Goal: Book appointment/travel/reservation

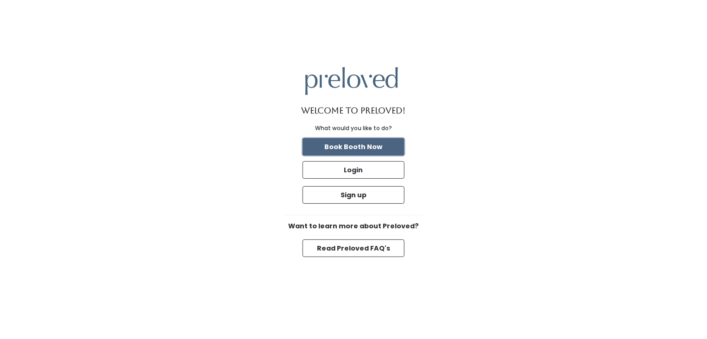
click at [350, 144] on button "Book Booth Now" at bounding box center [353, 147] width 102 height 18
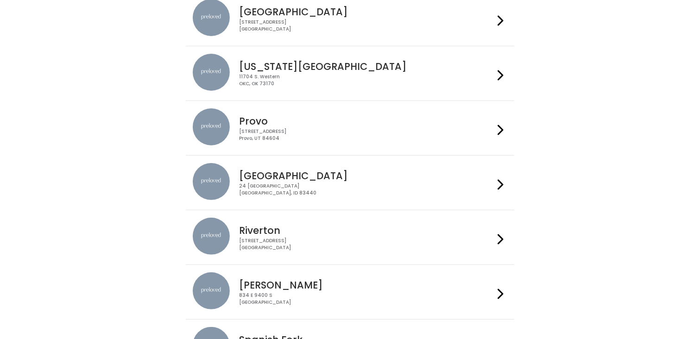
scroll to position [270, 0]
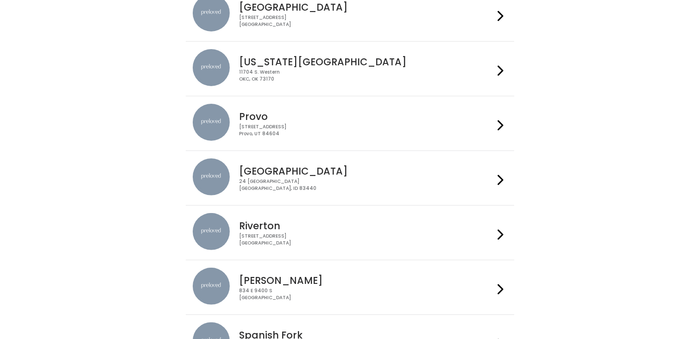
click at [359, 173] on h4 "Rexburg" at bounding box center [366, 171] width 255 height 11
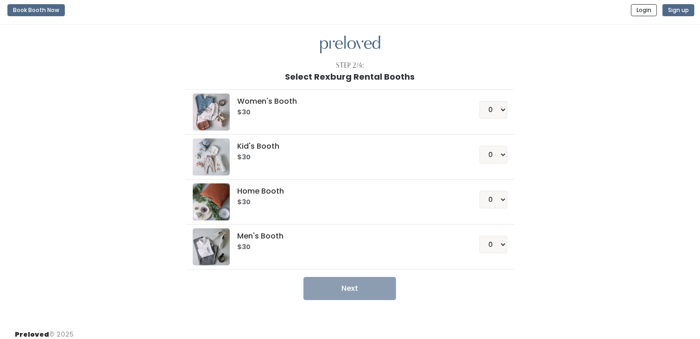
scroll to position [4, 0]
click at [501, 152] on select "0 1 2 3 4" at bounding box center [493, 154] width 28 height 18
select select "1"
click at [480, 145] on select "0 1 2 3 4" at bounding box center [493, 154] width 28 height 18
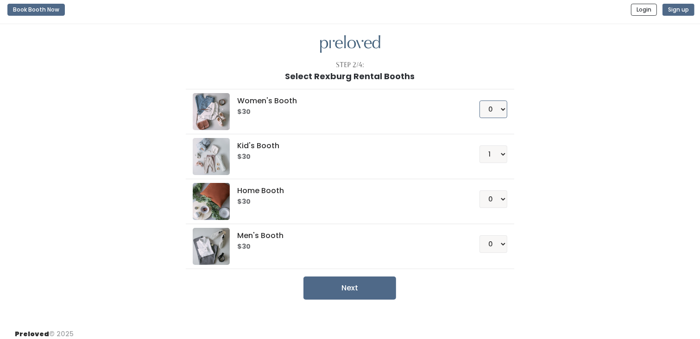
click at [501, 109] on select "0 1 2 3 4" at bounding box center [493, 109] width 28 height 18
select select "1"
click at [480, 100] on select "0 1 2 3 4" at bounding box center [493, 109] width 28 height 18
click at [542, 119] on div "Women's Booth $30 0 1 2 3 4 Kid's Booth $30 0 1 2 3 4 0" at bounding box center [349, 190] width 509 height 219
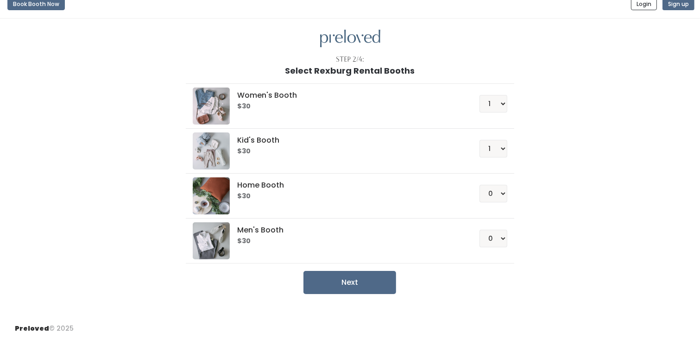
scroll to position [0, 0]
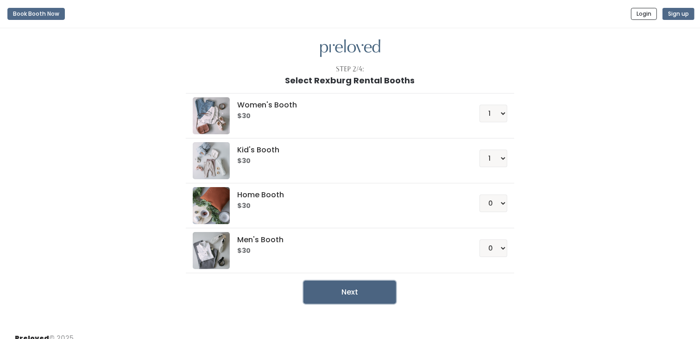
click at [357, 291] on button "Next" at bounding box center [349, 292] width 93 height 23
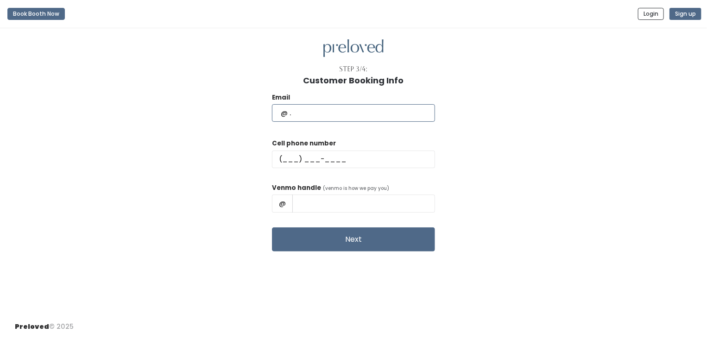
click at [326, 109] on input "text" at bounding box center [353, 113] width 163 height 18
type input "nahiomi.aponte3@gmail.com"
type input "(407) 414-8888"
click at [340, 201] on input "text" at bounding box center [363, 203] width 143 height 18
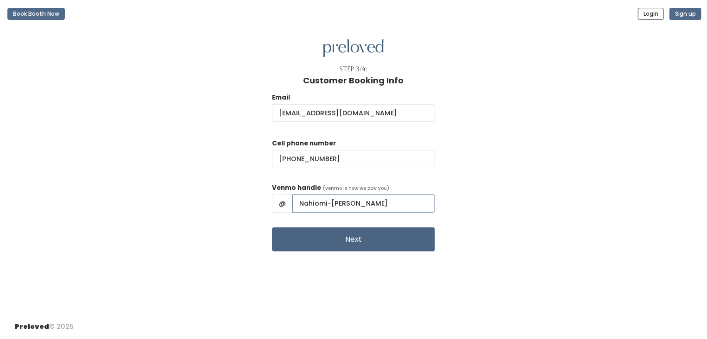
type input "Nahiomi-Aponte"
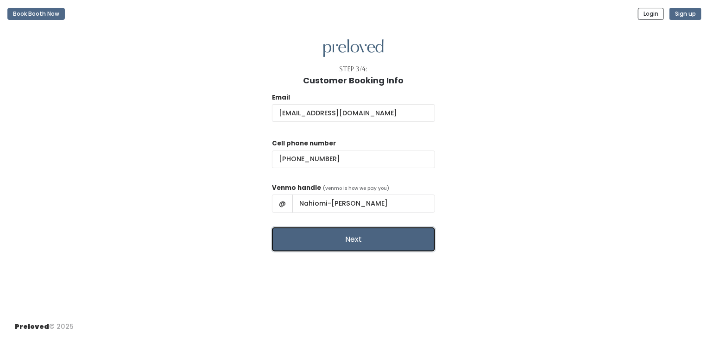
click at [341, 248] on button "Next" at bounding box center [353, 239] width 163 height 24
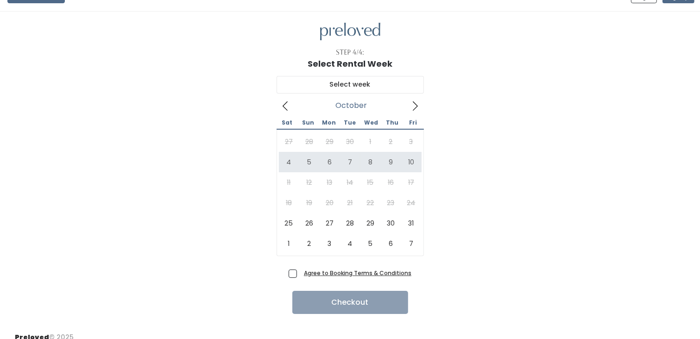
scroll to position [18, 0]
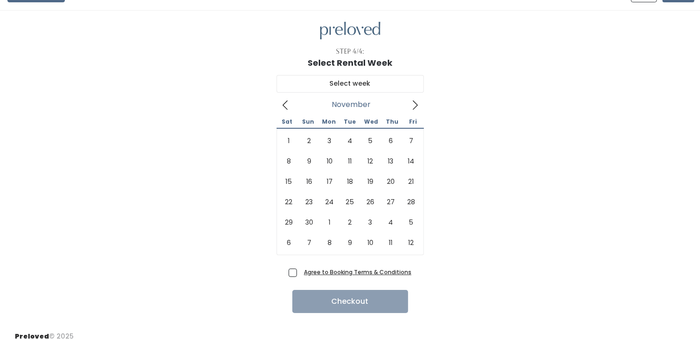
click at [417, 100] on icon at bounding box center [415, 105] width 10 height 10
click at [287, 103] on icon at bounding box center [285, 105] width 10 height 10
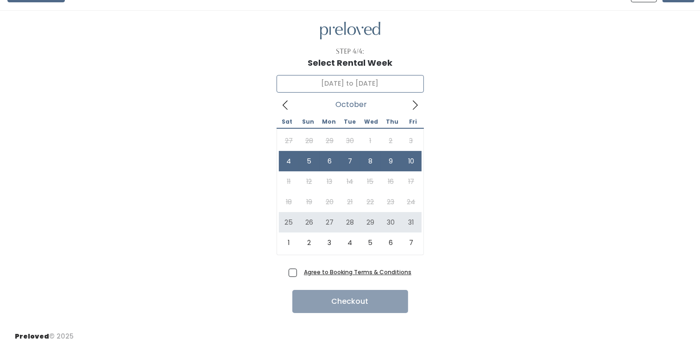
type input "October 25 to October 31"
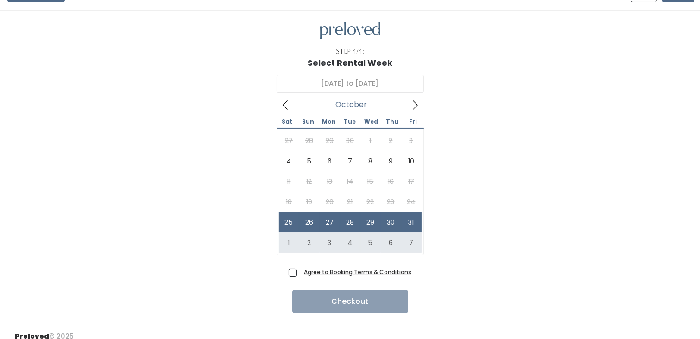
click at [300, 272] on span "Agree to Booking Terms & Conditions" at bounding box center [355, 271] width 111 height 9
click at [300, 272] on input "Agree to Booking Terms & Conditions" at bounding box center [303, 270] width 6 height 6
checkbox input "true"
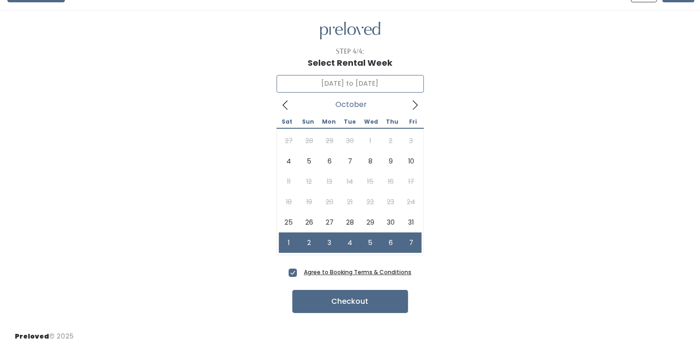
click at [284, 106] on icon at bounding box center [284, 104] width 5 height 9
type input "October 25 to October 31"
